Goal: Find specific page/section: Find specific page/section

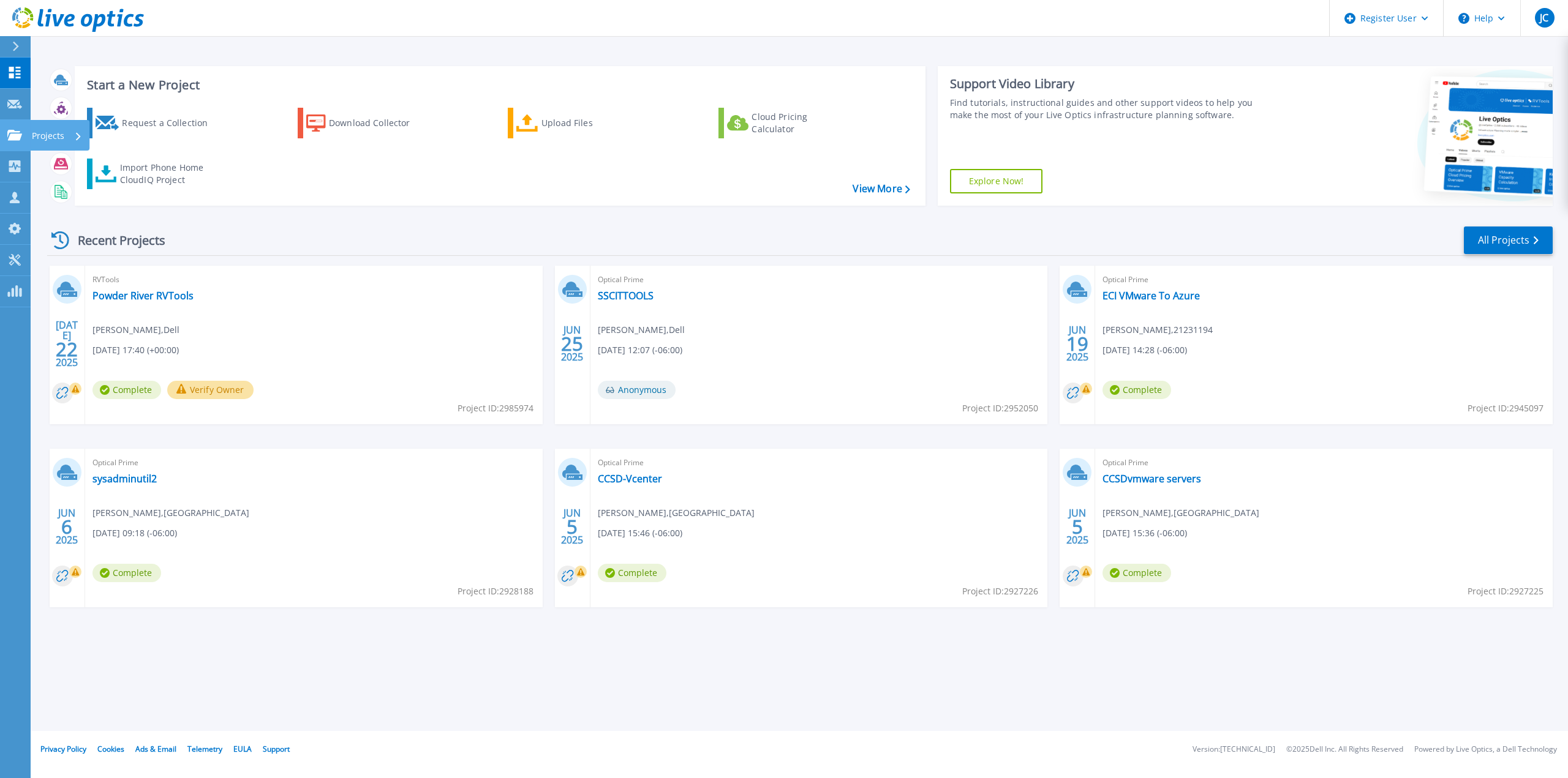
click at [11, 131] on icon at bounding box center [14, 135] width 15 height 10
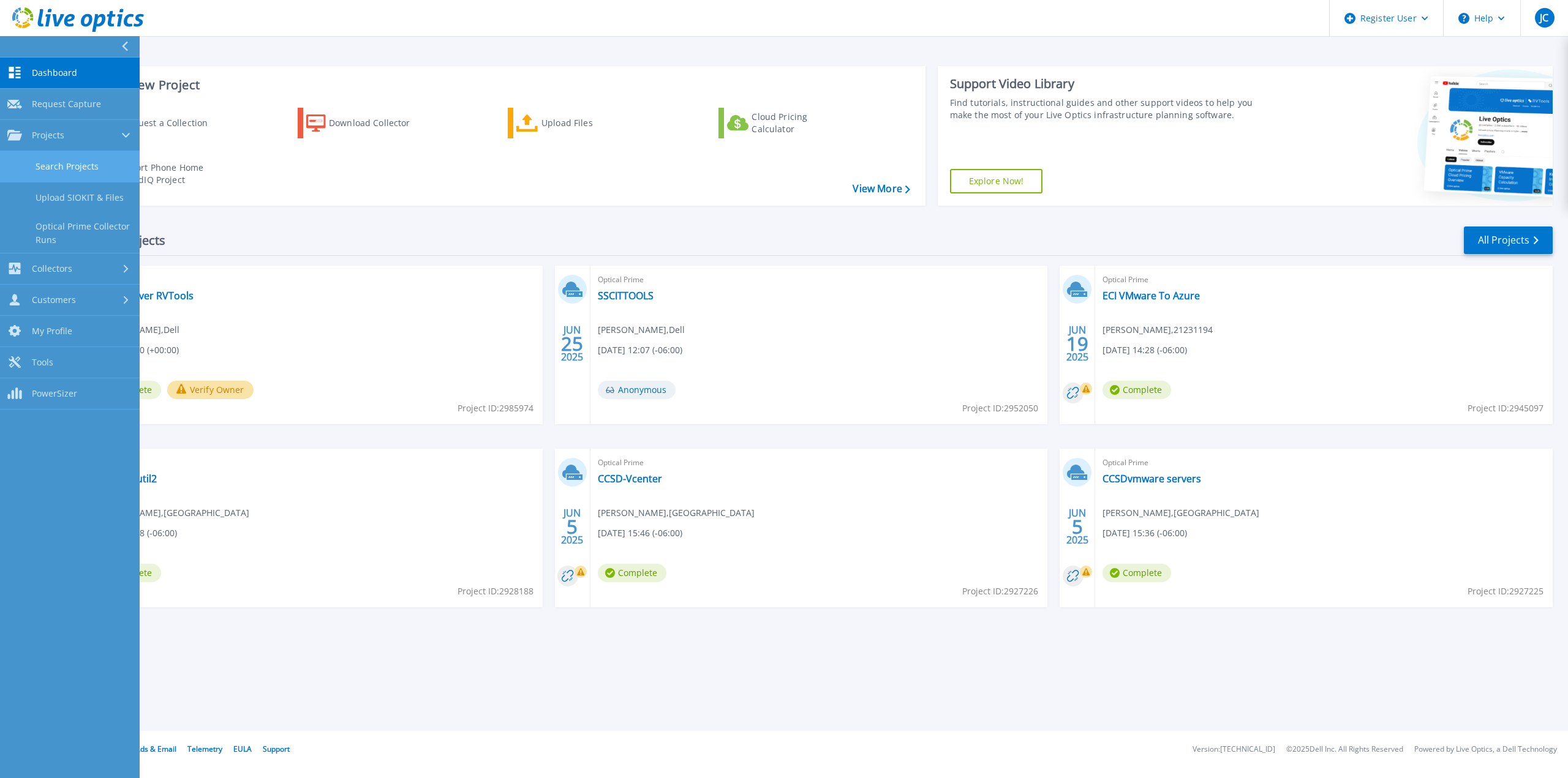
click at [112, 161] on link "Search Projects" at bounding box center [70, 167] width 140 height 31
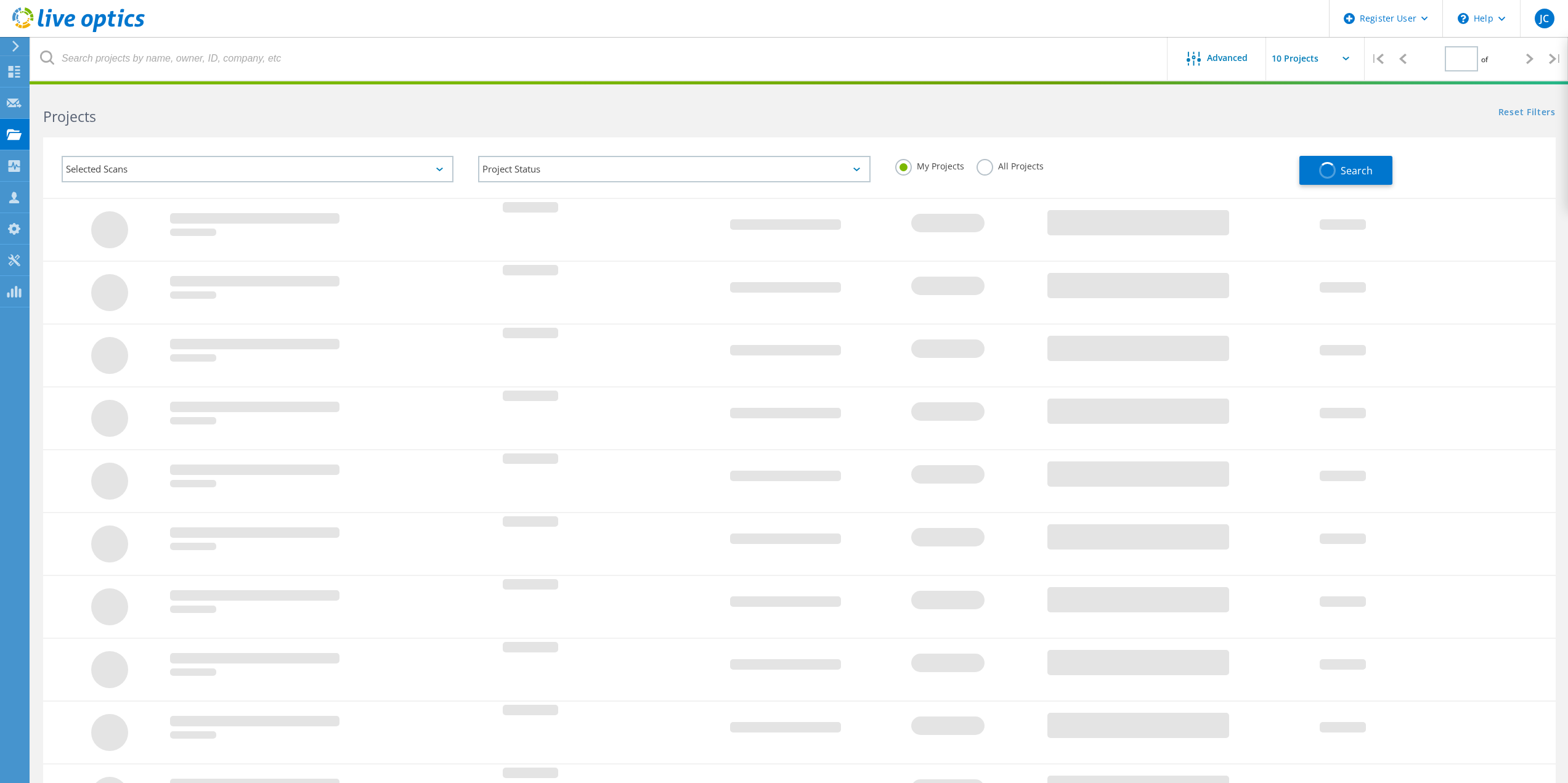
type input "1"
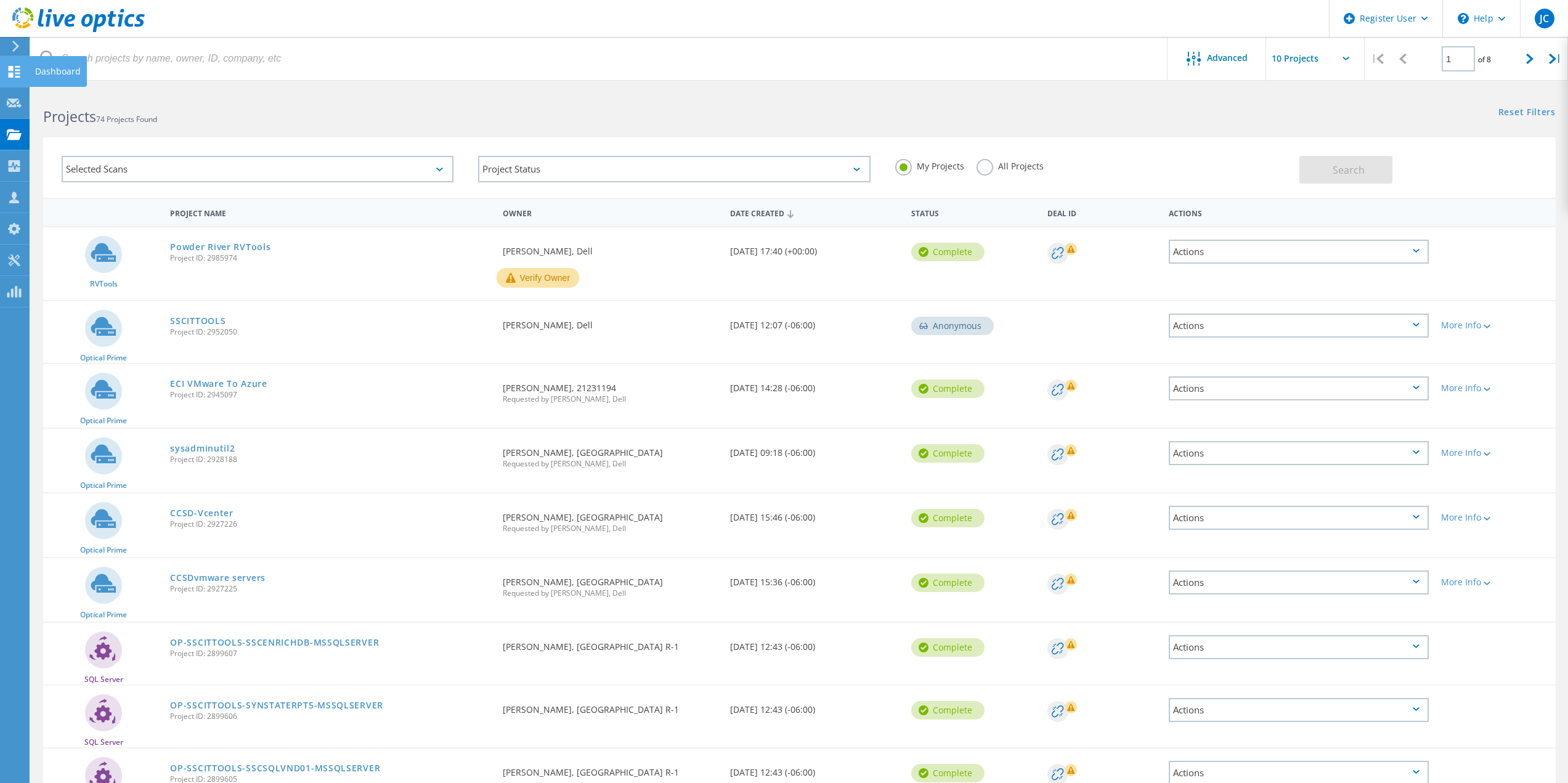
click at [9, 68] on use at bounding box center [14, 72] width 12 height 12
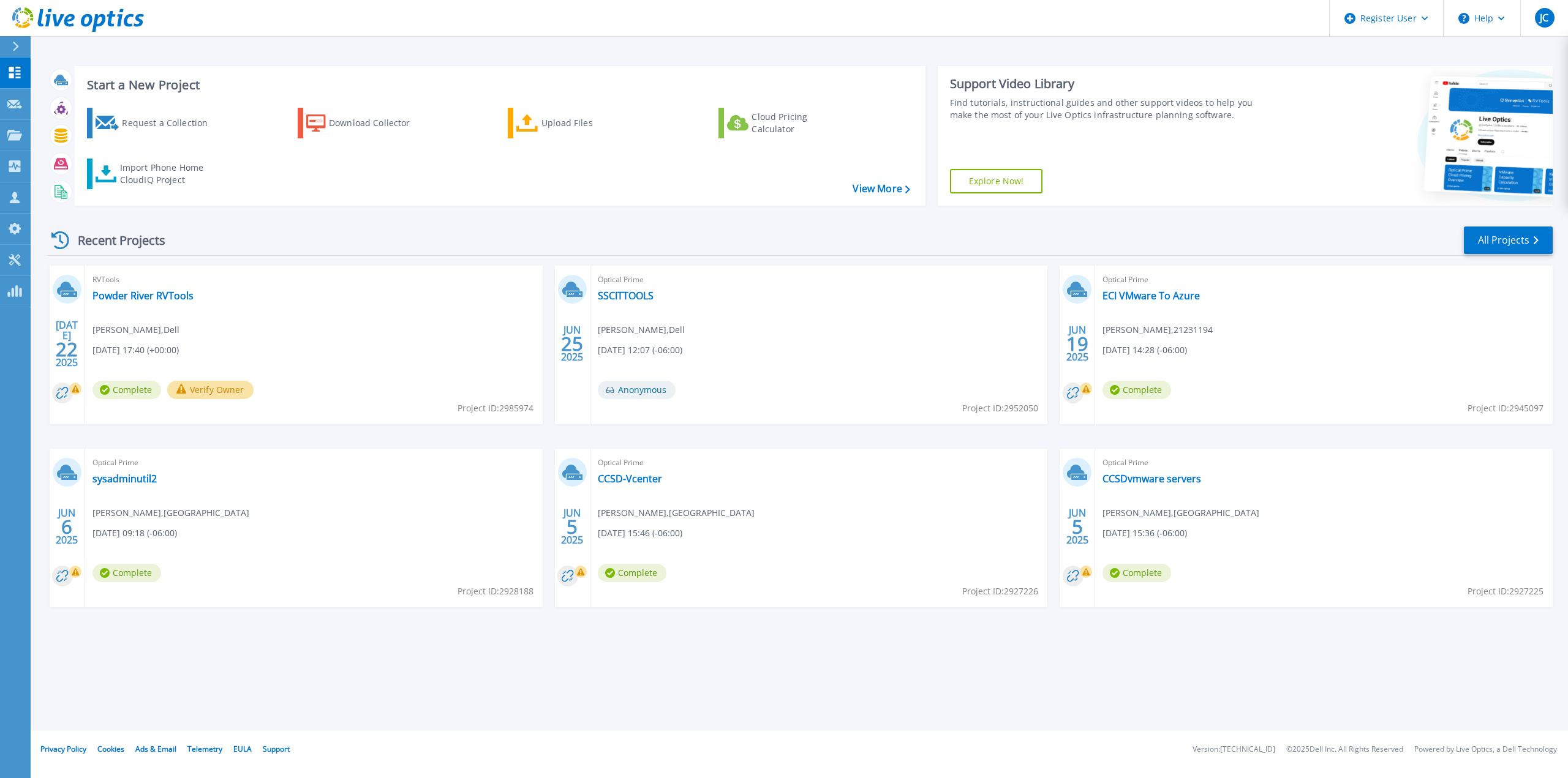
click at [549, 260] on div "Recent Projects All Projects [DATE] RVTools Powder River RVTools [PERSON_NAME] …" at bounding box center [799, 428] width 1505 height 426
